Goal: Obtain resource: Obtain resource

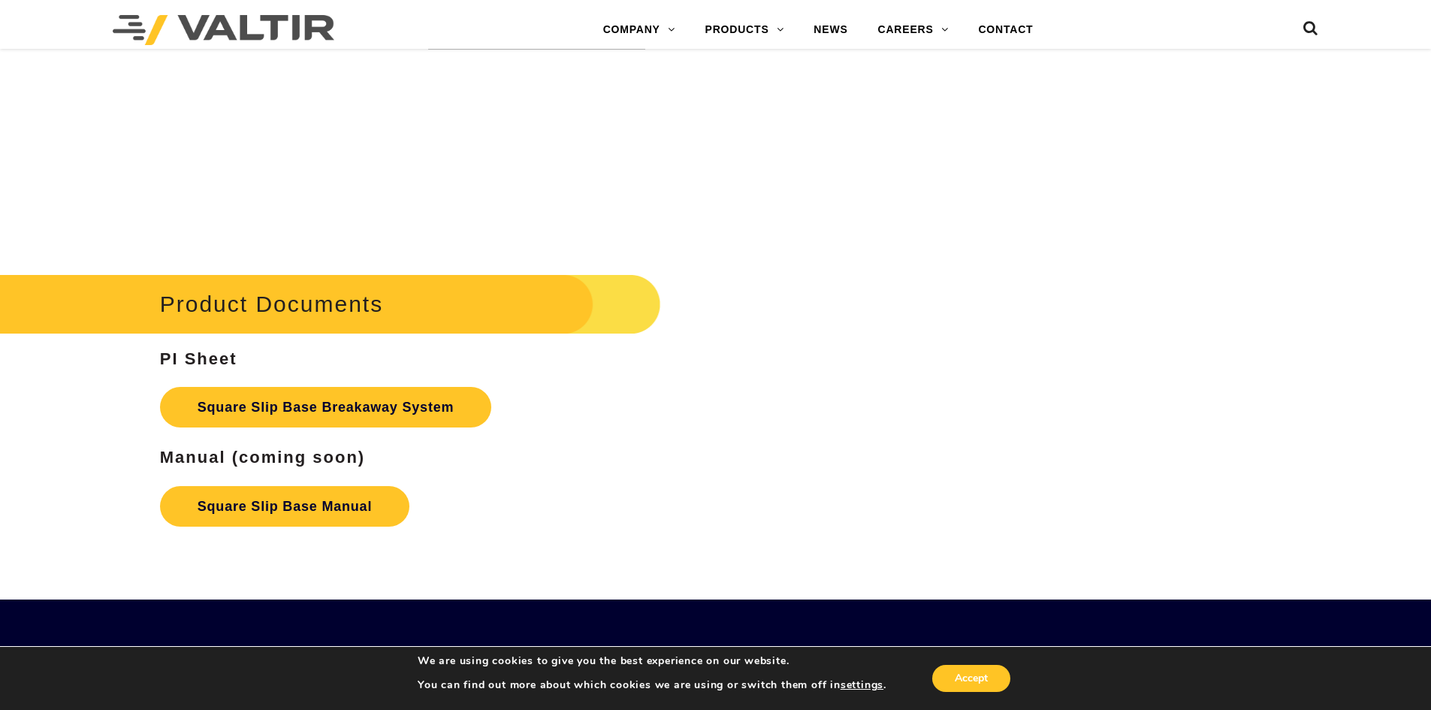
scroll to position [2404, 0]
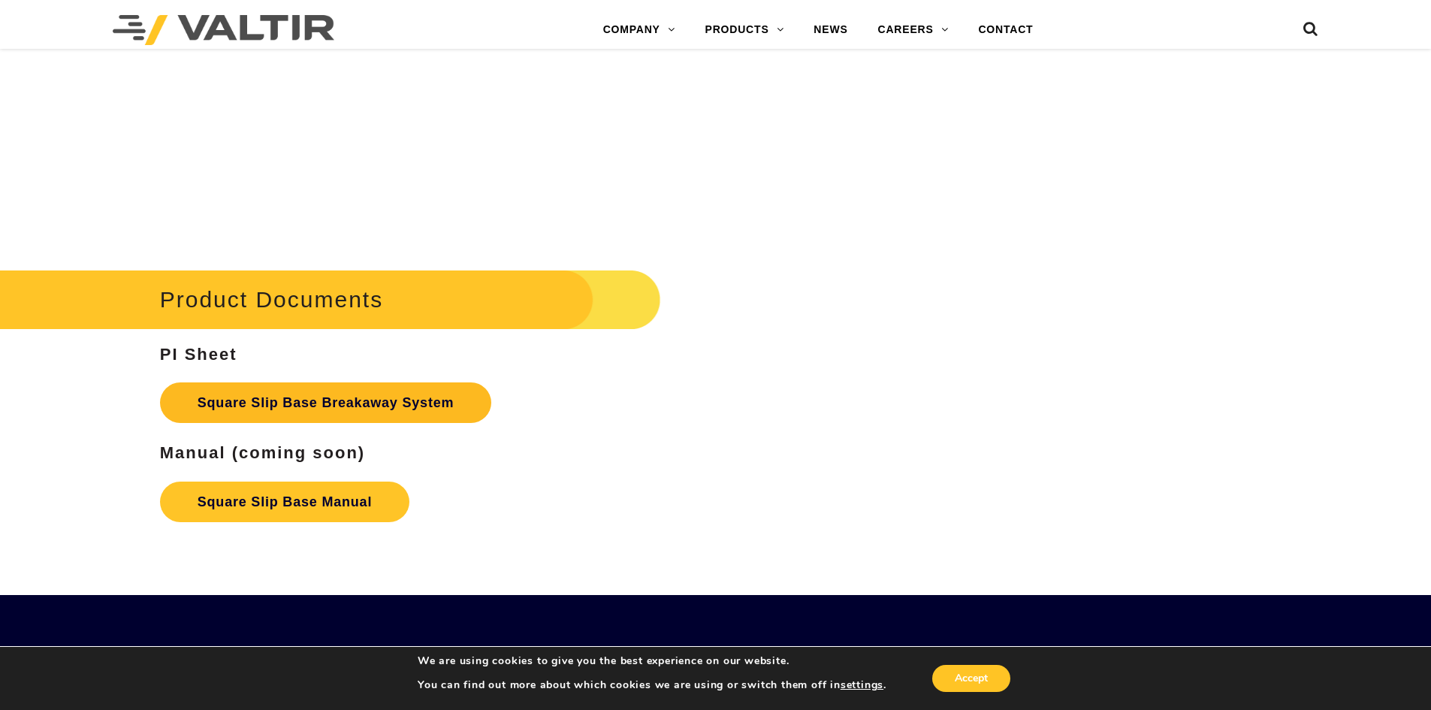
click at [259, 402] on link "Square Slip Base Breakaway System" at bounding box center [326, 402] width 332 height 41
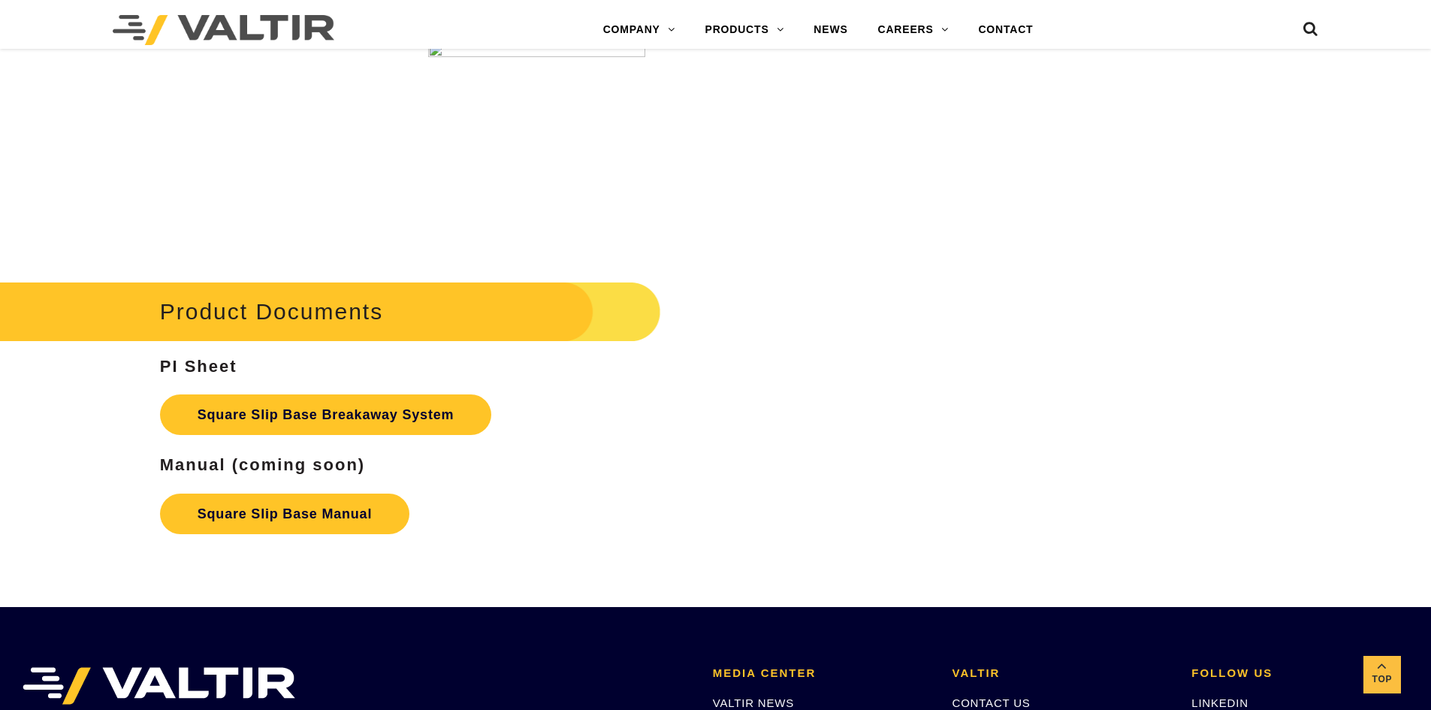
scroll to position [2404, 0]
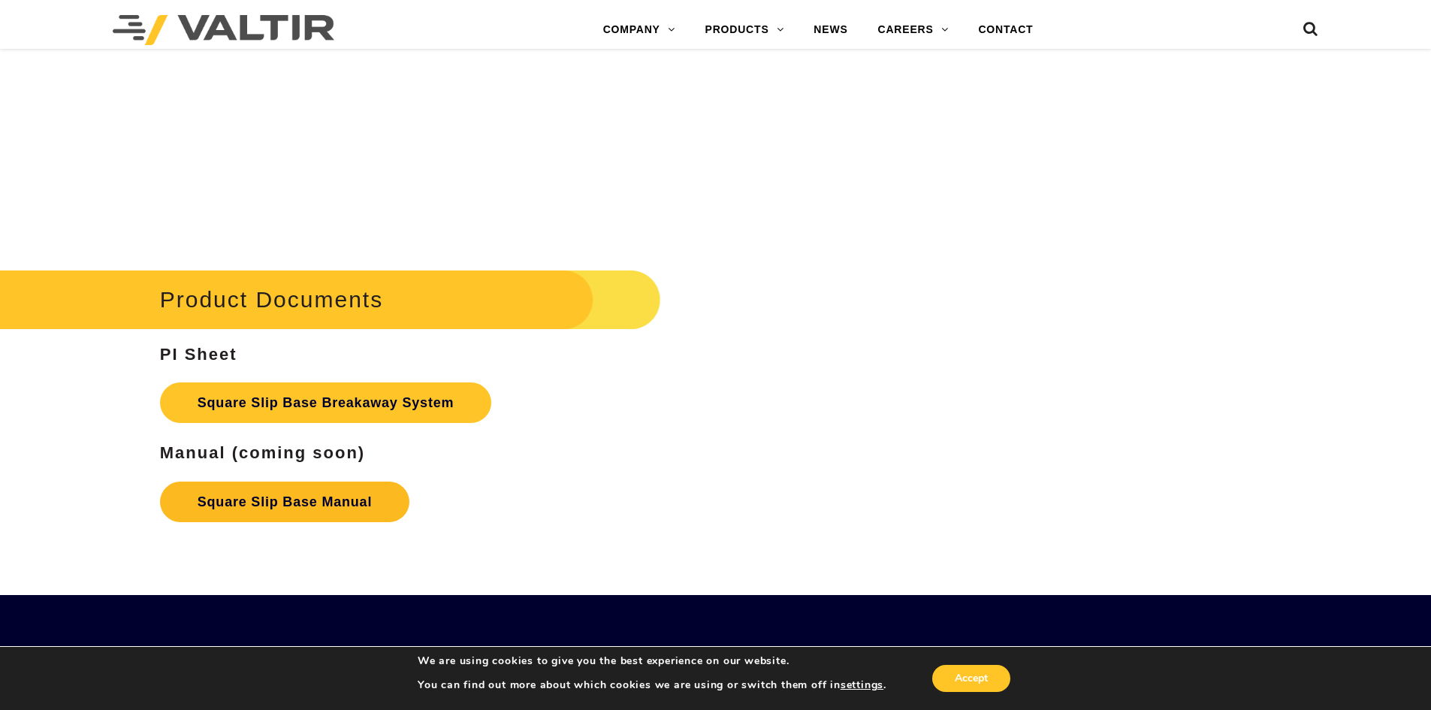
click at [268, 509] on link "Square Slip Base Manual" at bounding box center [284, 501] width 249 height 41
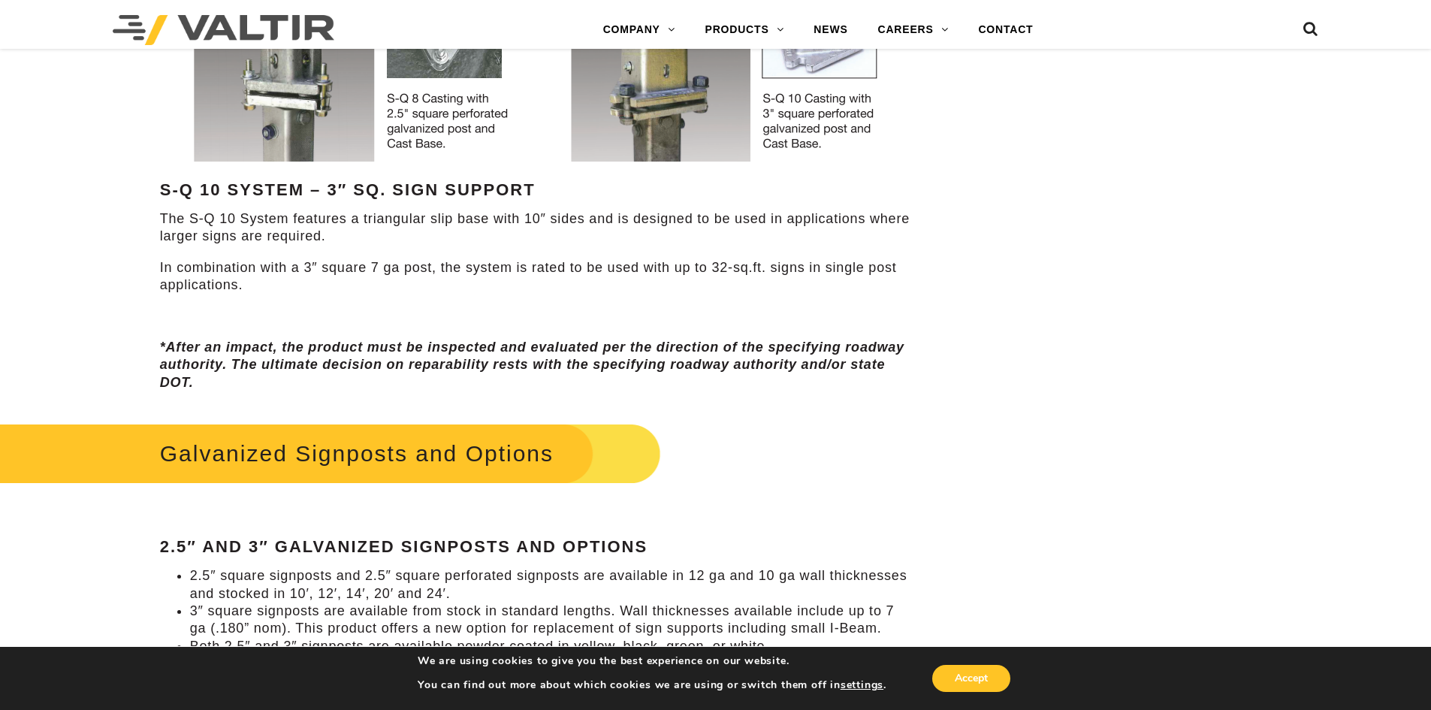
scroll to position [1127, 0]
